Goal: Book appointment/travel/reservation

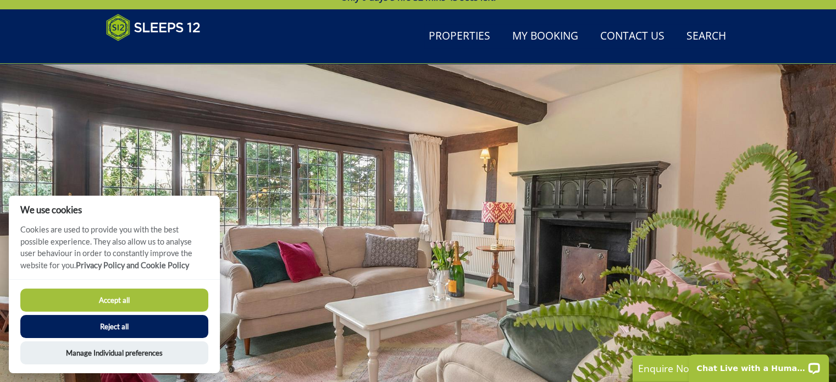
click at [132, 295] on button "Accept all" at bounding box center [114, 300] width 188 height 23
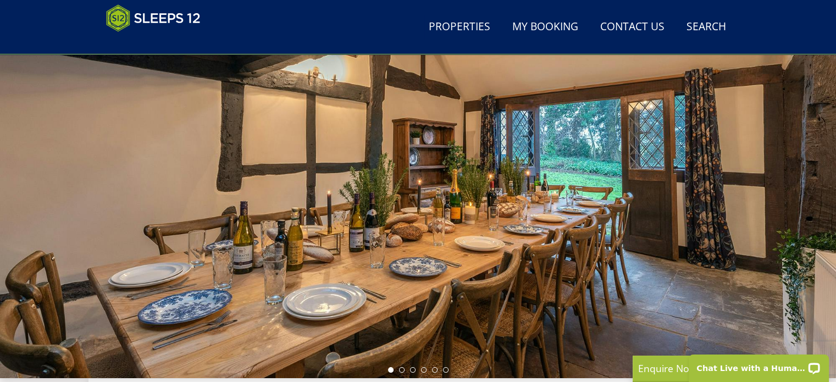
drag, startPoint x: 841, startPoint y: 26, endPoint x: 842, endPoint y: 48, distance: 21.5
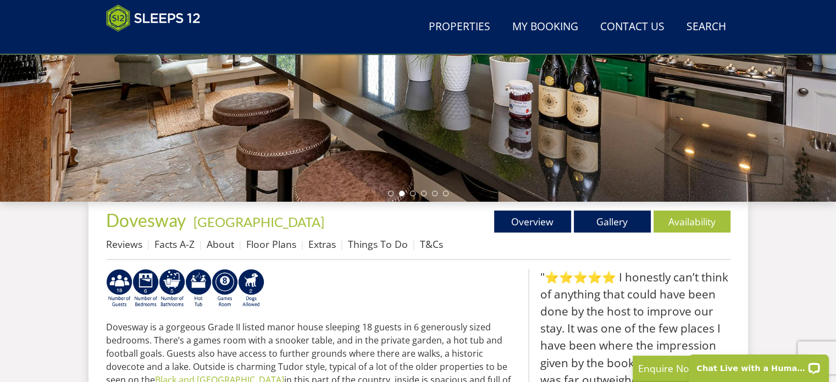
scroll to position [277, 0]
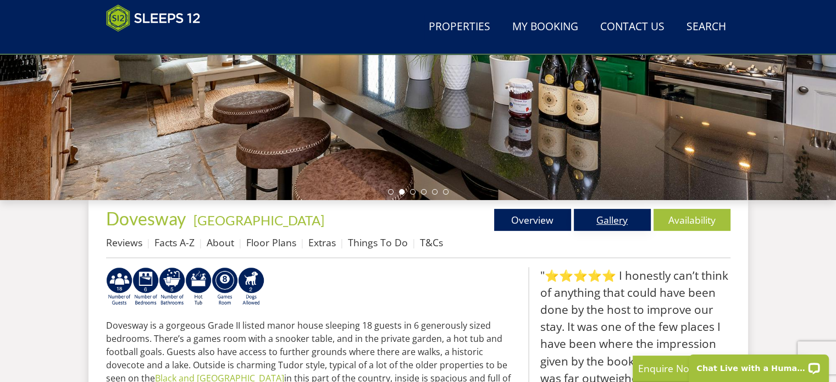
click at [609, 213] on link "Gallery" at bounding box center [612, 220] width 77 height 22
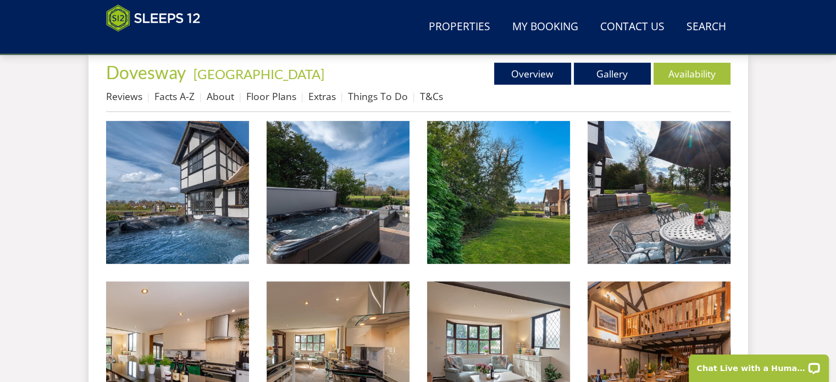
scroll to position [438, 0]
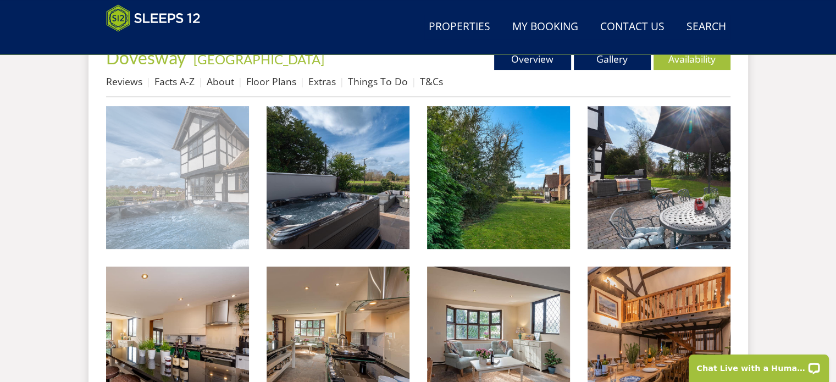
click at [209, 189] on img at bounding box center [177, 177] width 143 height 143
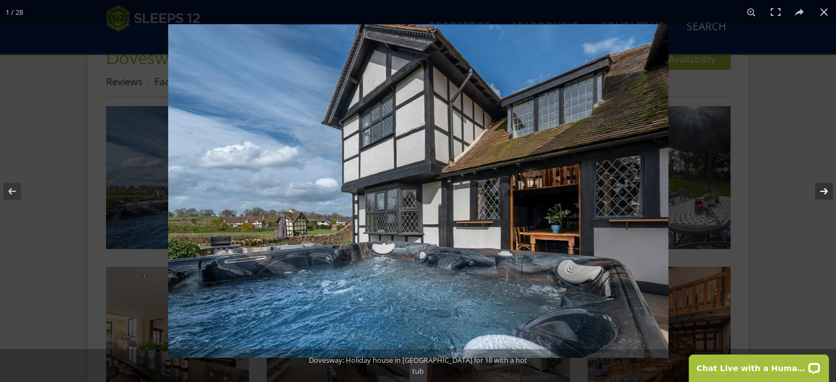
click at [819, 187] on button at bounding box center [817, 191] width 38 height 55
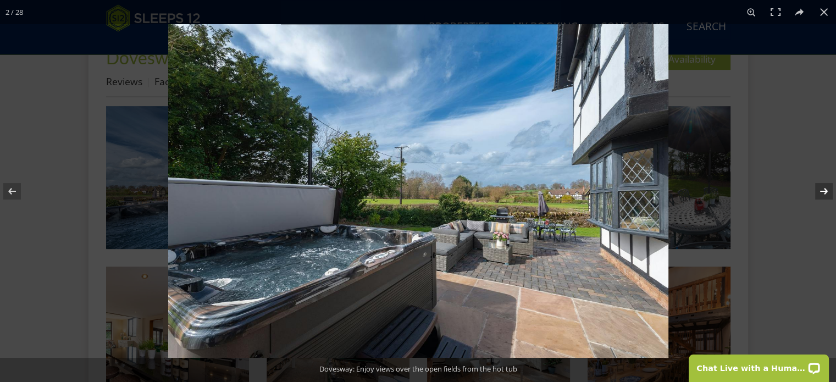
click at [819, 187] on button at bounding box center [817, 191] width 38 height 55
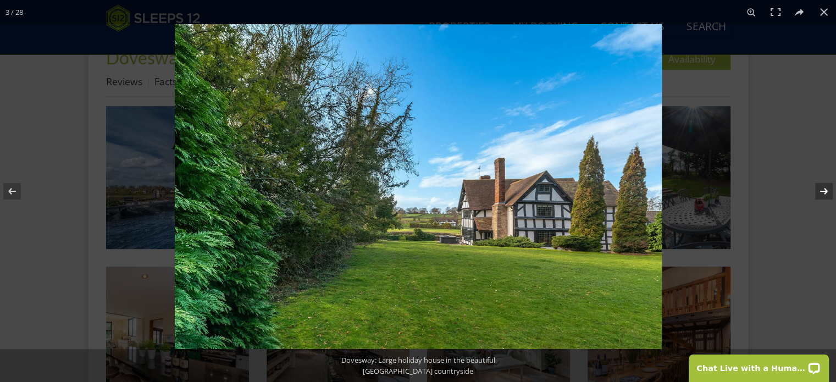
click at [819, 187] on button at bounding box center [817, 191] width 38 height 55
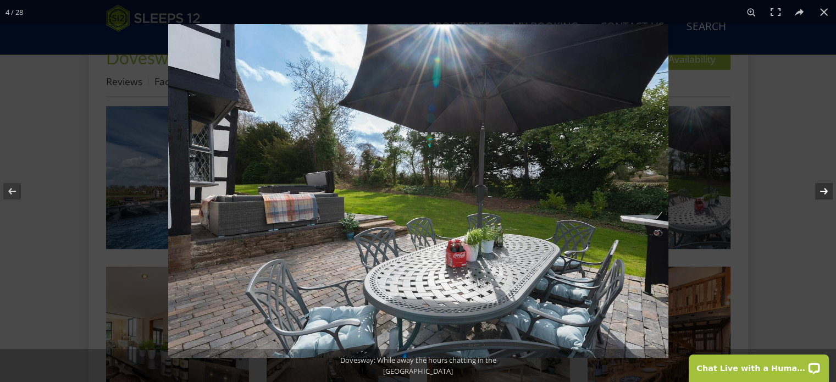
click at [819, 187] on button at bounding box center [817, 191] width 38 height 55
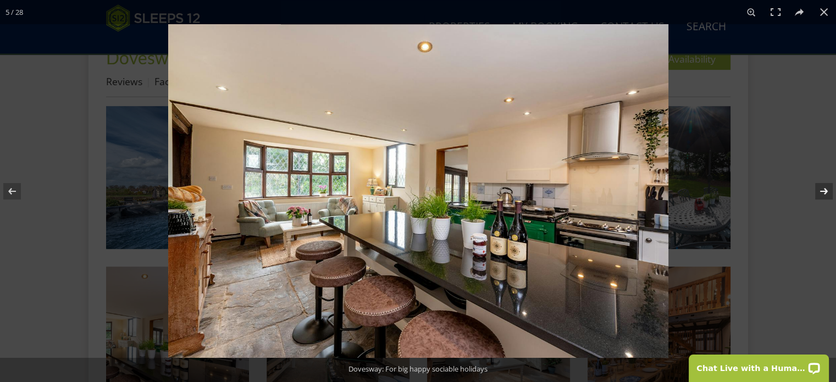
click at [819, 187] on button at bounding box center [817, 191] width 38 height 55
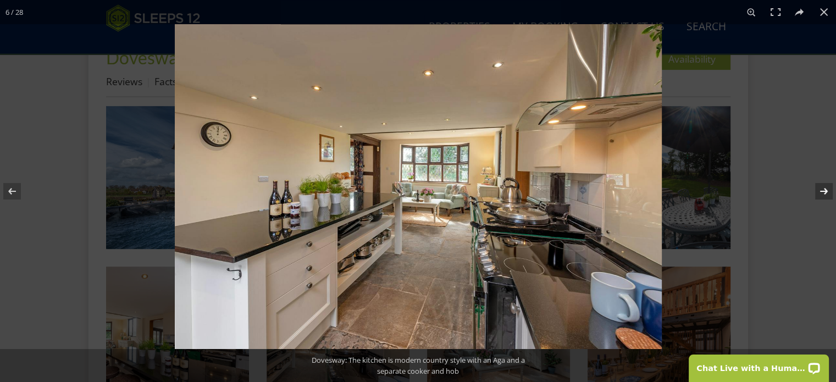
click at [819, 187] on button at bounding box center [817, 191] width 38 height 55
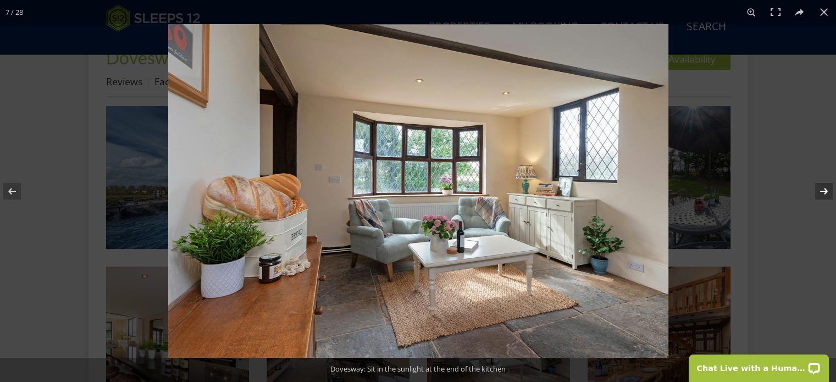
click at [819, 187] on button at bounding box center [817, 191] width 38 height 55
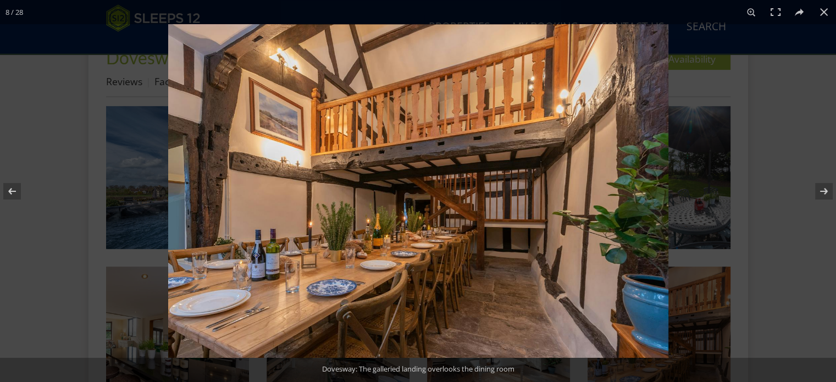
click at [468, 322] on img at bounding box center [418, 191] width 500 height 334
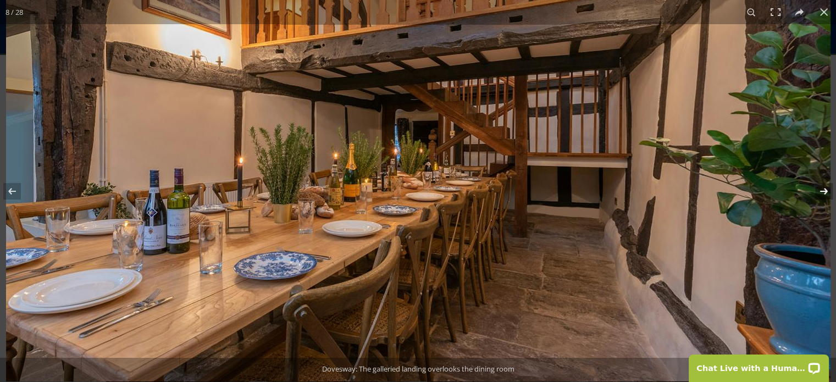
click at [825, 190] on button at bounding box center [817, 191] width 38 height 55
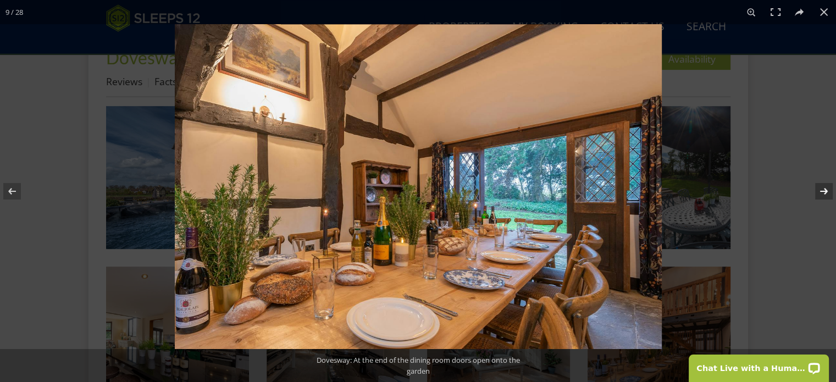
click at [825, 190] on button at bounding box center [817, 191] width 38 height 55
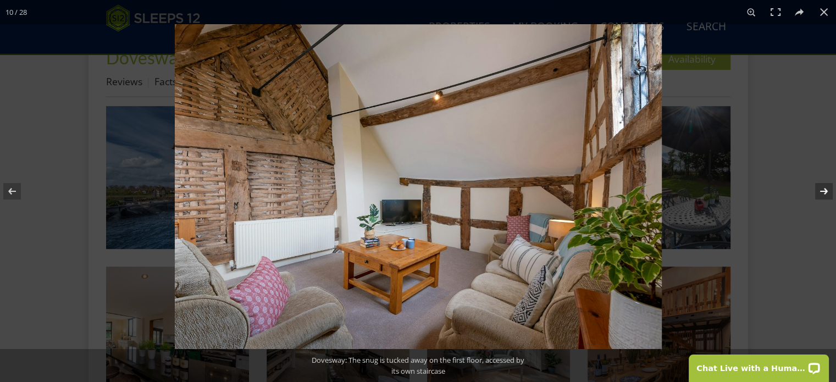
click at [825, 190] on button at bounding box center [817, 191] width 38 height 55
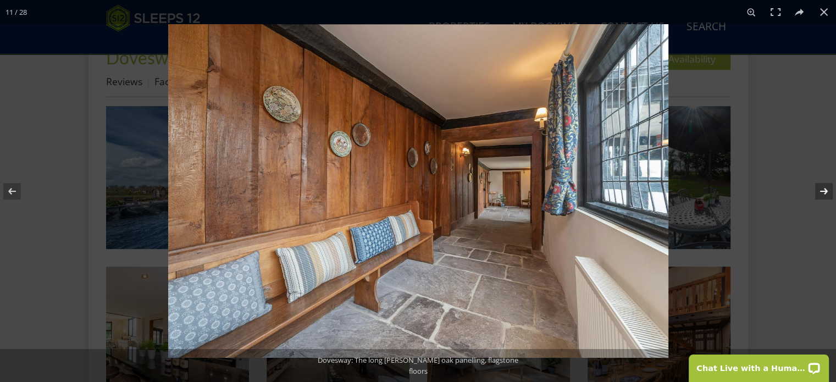
click at [825, 190] on button at bounding box center [817, 191] width 38 height 55
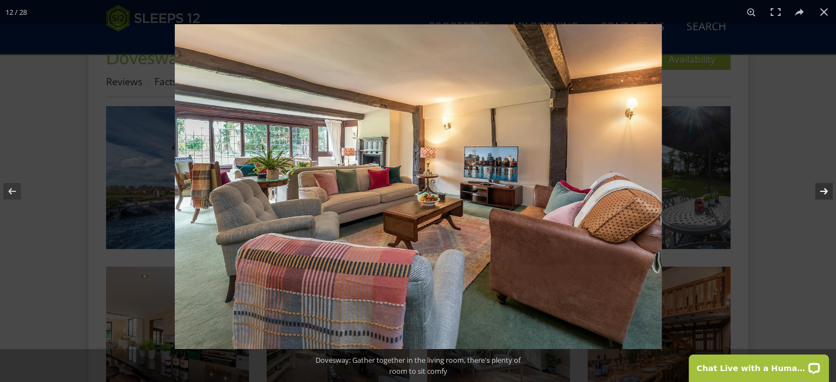
click at [821, 189] on button at bounding box center [817, 191] width 38 height 55
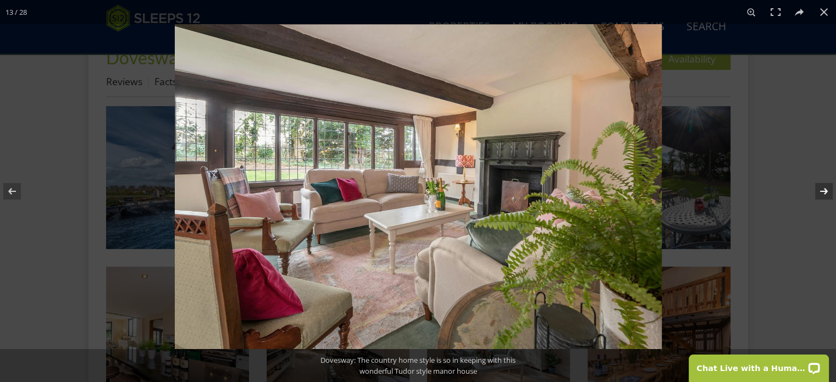
click at [821, 189] on button at bounding box center [817, 191] width 38 height 55
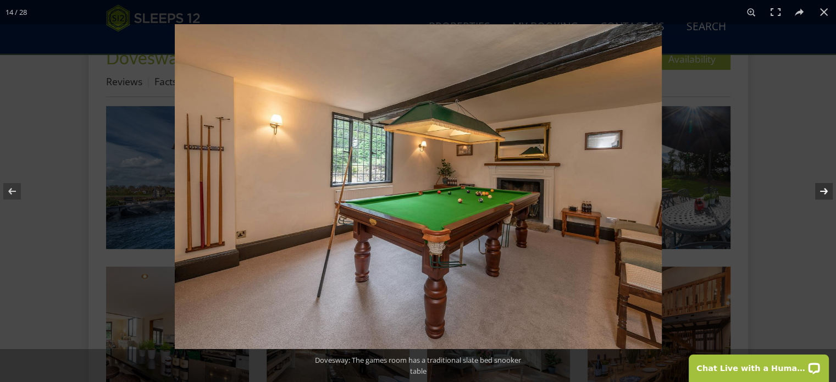
click at [821, 189] on button at bounding box center [817, 191] width 38 height 55
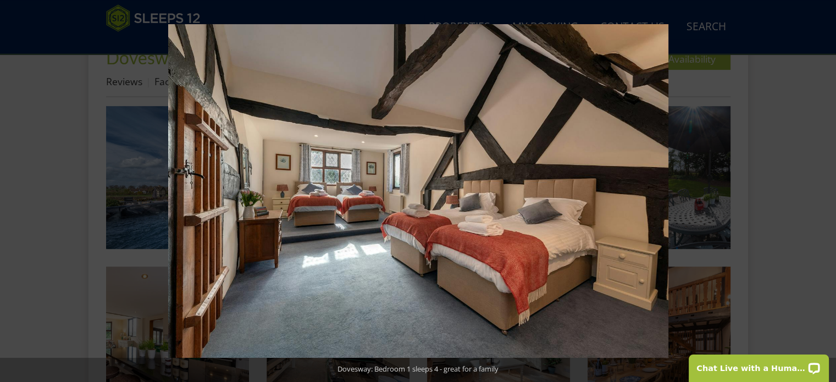
click at [821, 189] on button at bounding box center [817, 191] width 38 height 55
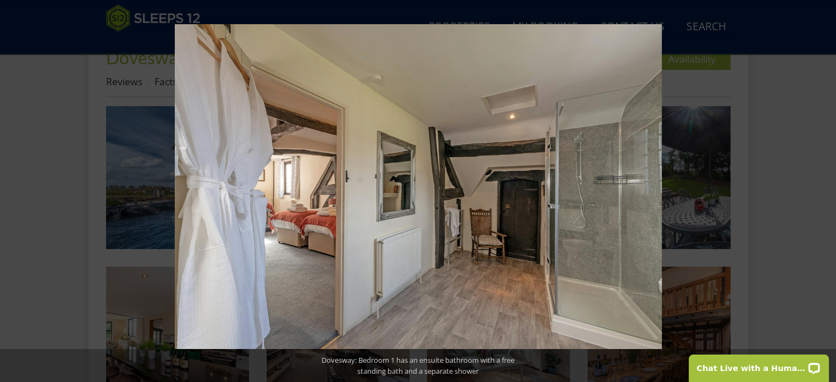
click at [821, 189] on button at bounding box center [817, 191] width 38 height 55
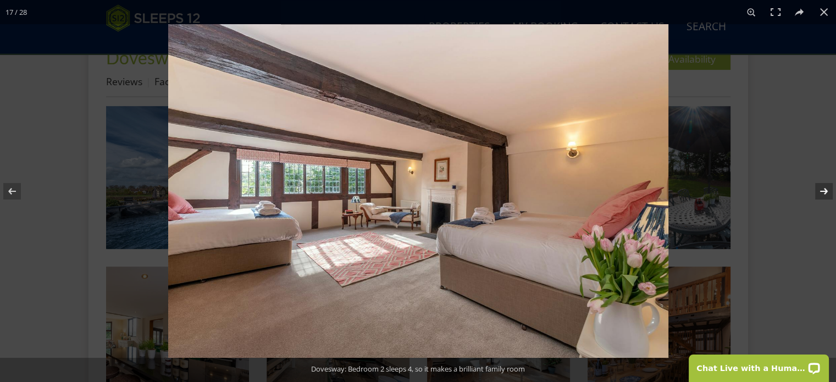
click at [821, 186] on button at bounding box center [817, 191] width 38 height 55
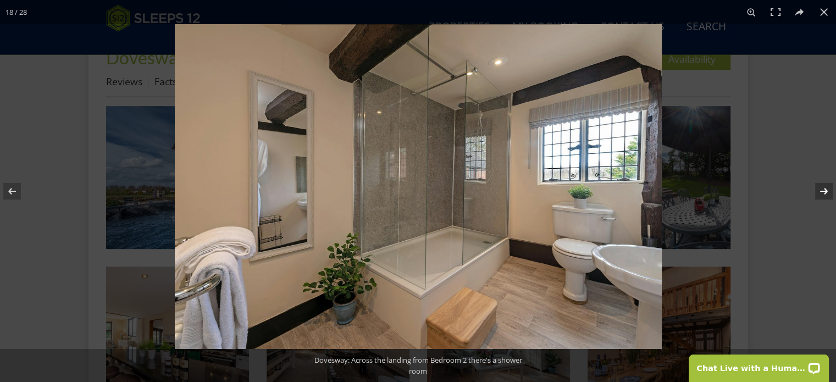
click at [821, 186] on button at bounding box center [817, 191] width 38 height 55
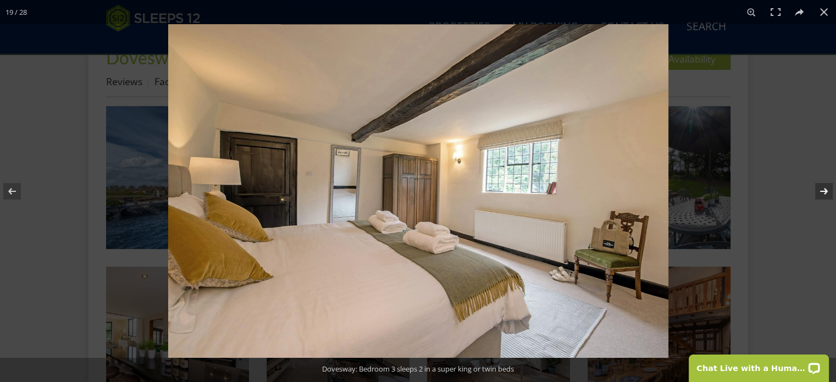
click at [821, 186] on button at bounding box center [817, 191] width 38 height 55
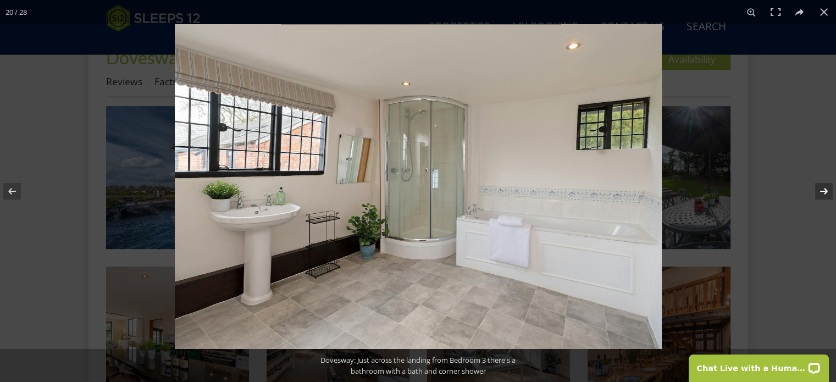
click at [821, 186] on button at bounding box center [817, 191] width 38 height 55
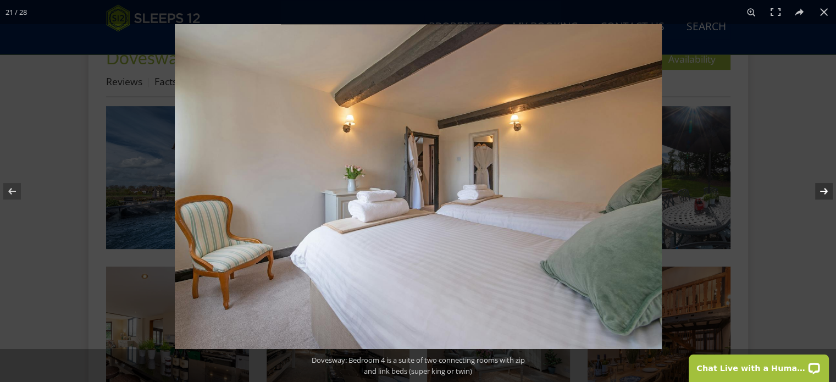
click at [821, 186] on button at bounding box center [817, 191] width 38 height 55
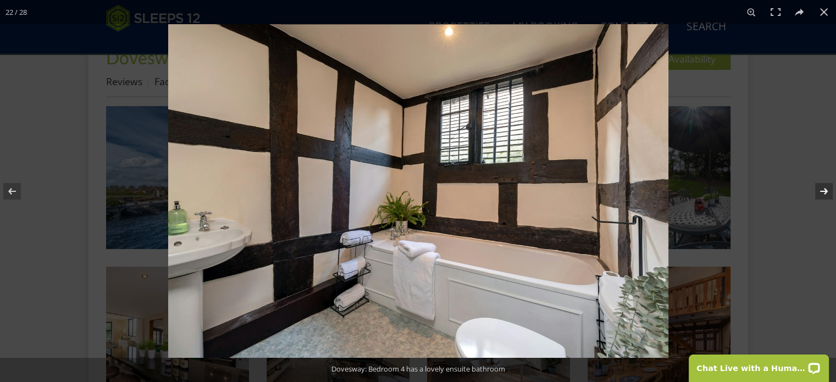
click at [821, 186] on button at bounding box center [817, 191] width 38 height 55
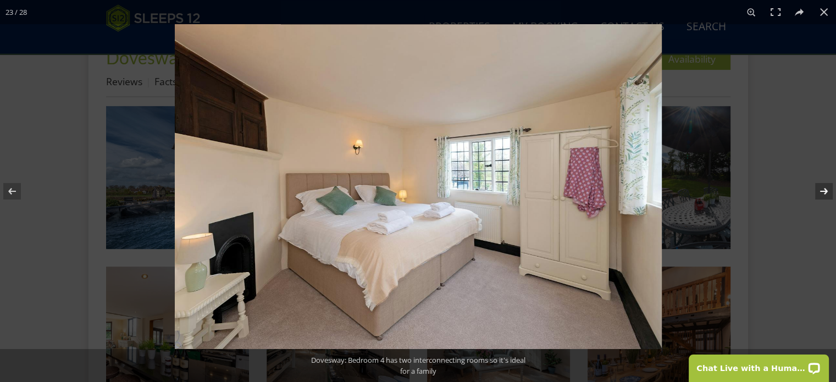
click at [821, 186] on button at bounding box center [817, 191] width 38 height 55
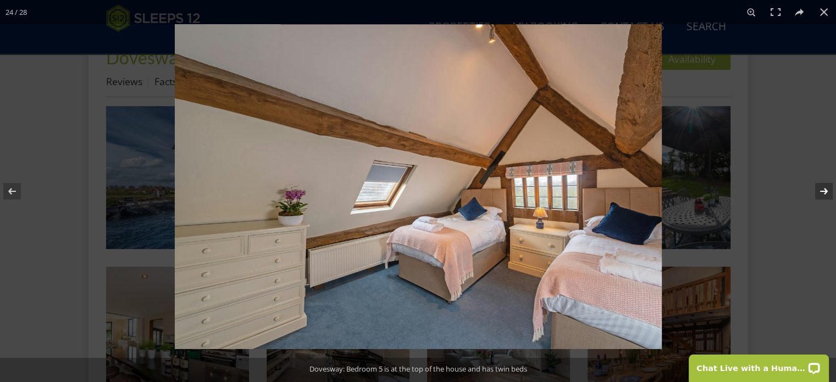
click at [821, 186] on button at bounding box center [817, 191] width 38 height 55
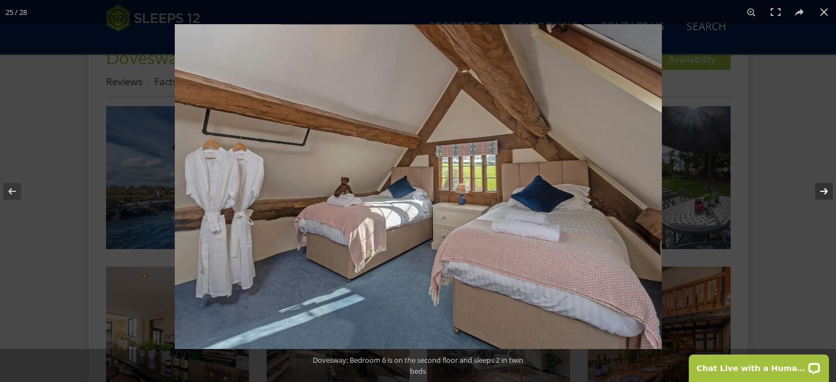
click at [821, 186] on button at bounding box center [817, 191] width 38 height 55
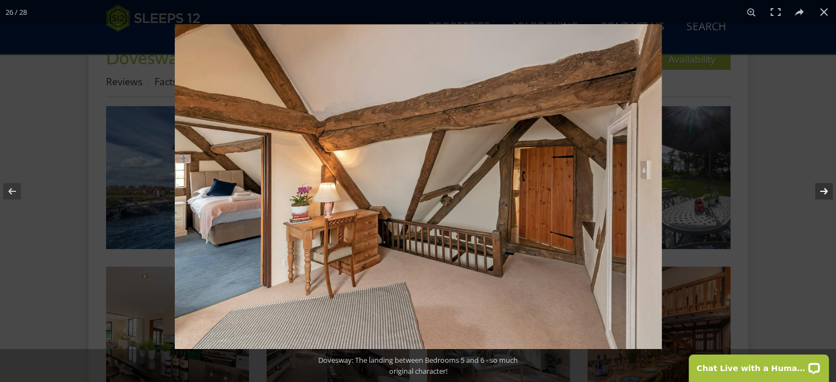
click at [821, 186] on button at bounding box center [817, 191] width 38 height 55
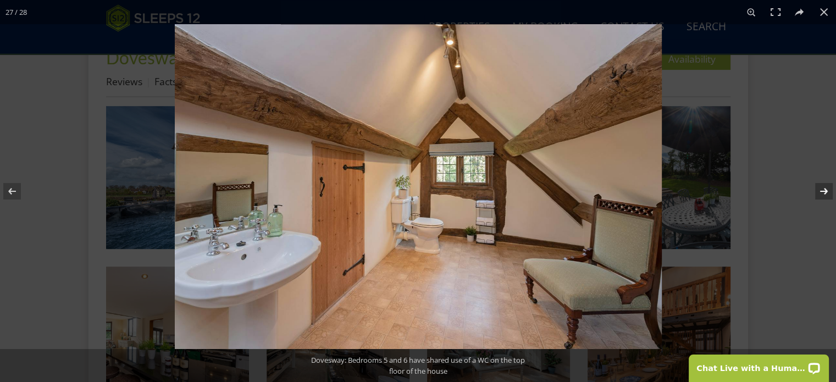
click at [821, 186] on button at bounding box center [817, 191] width 38 height 55
